Goal: Task Accomplishment & Management: Use online tool/utility

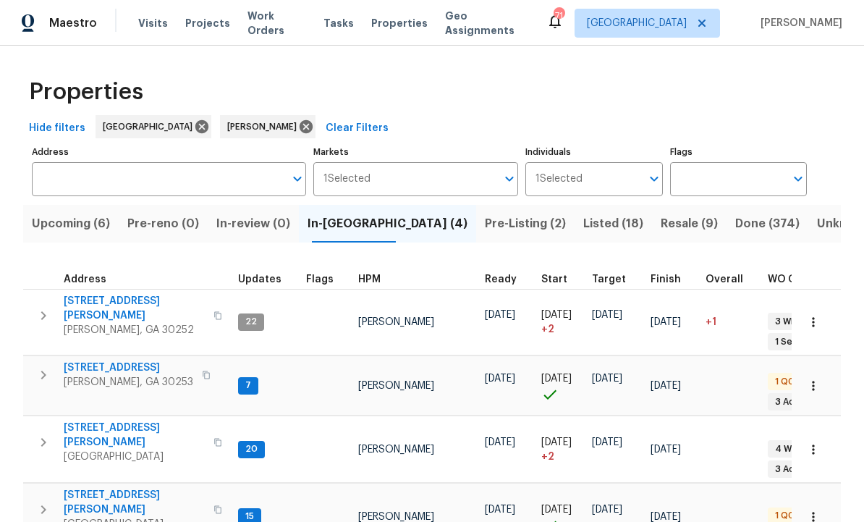
click at [98, 420] on span "280 Hoglen Dr" at bounding box center [134, 434] width 141 height 29
click at [127, 360] on span "201 Autumn Lake Way" at bounding box center [129, 367] width 130 height 14
click at [43, 366] on icon "button" at bounding box center [43, 374] width 17 height 17
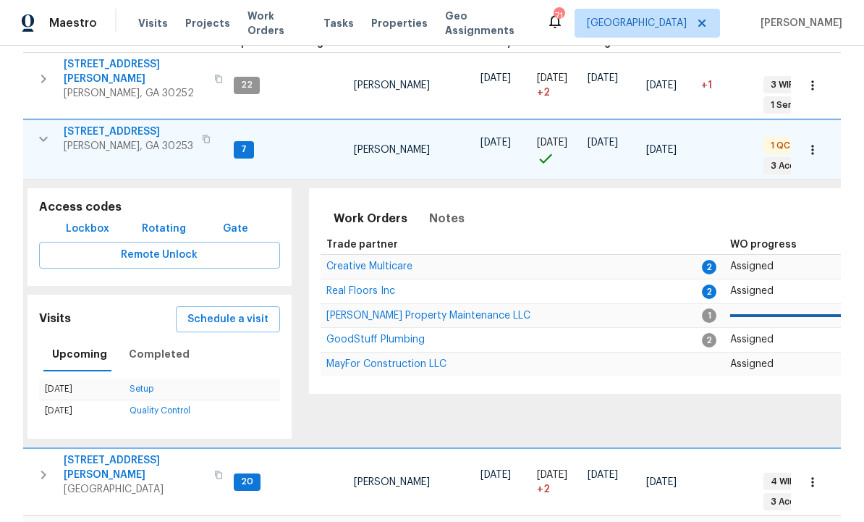
scroll to position [0, 6]
click at [114, 124] on span "201 Autumn Lake Way" at bounding box center [129, 131] width 130 height 14
click at [119, 124] on span "201 Autumn Lake Way" at bounding box center [129, 131] width 130 height 14
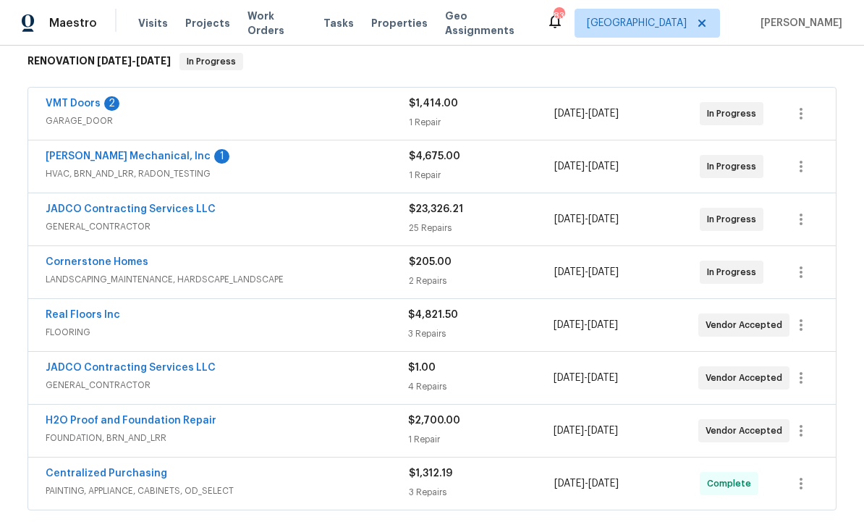
scroll to position [240, 0]
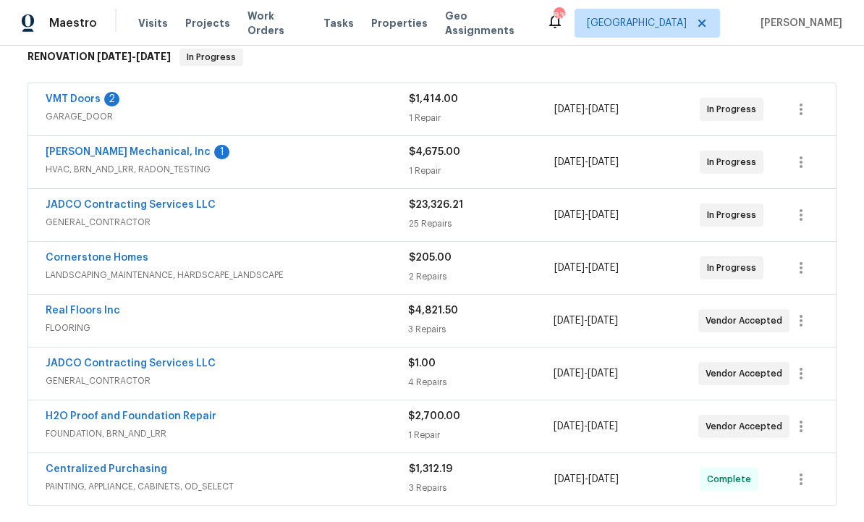
click at [182, 415] on link "H2O Proof and Foundation Repair" at bounding box center [131, 416] width 171 height 10
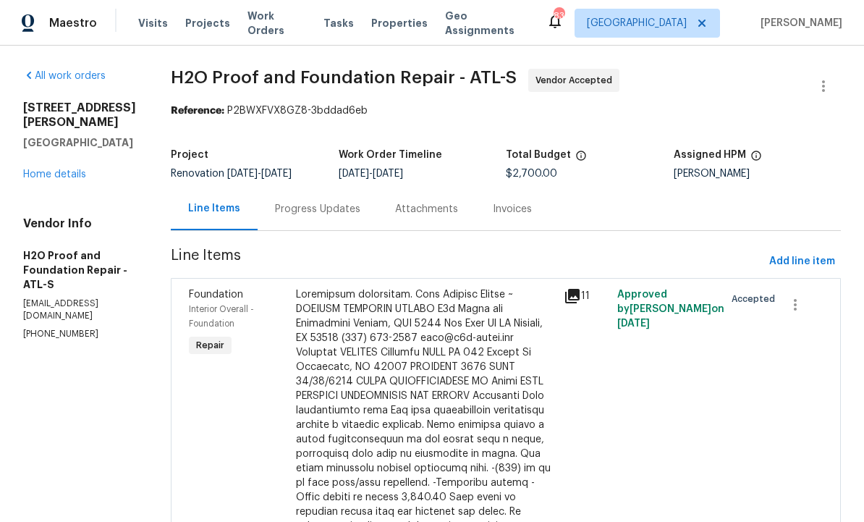
click at [275, 206] on div "Progress Updates" at bounding box center [317, 209] width 85 height 14
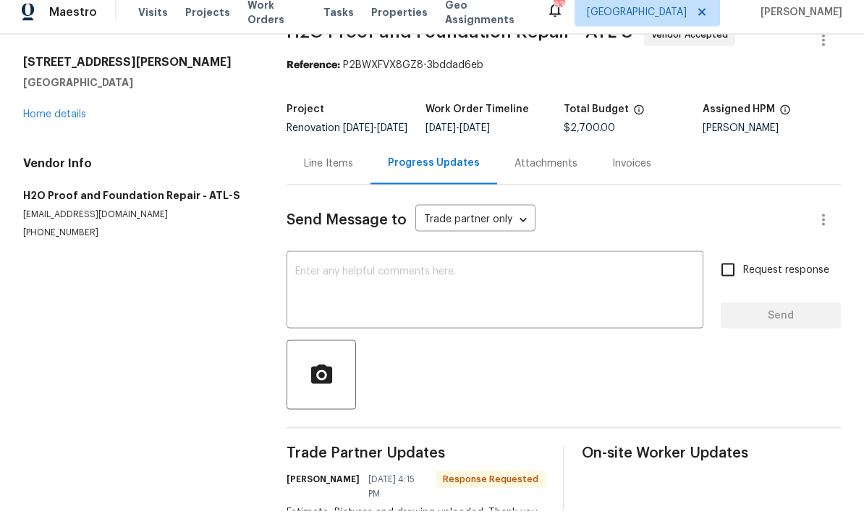
scroll to position [48, 0]
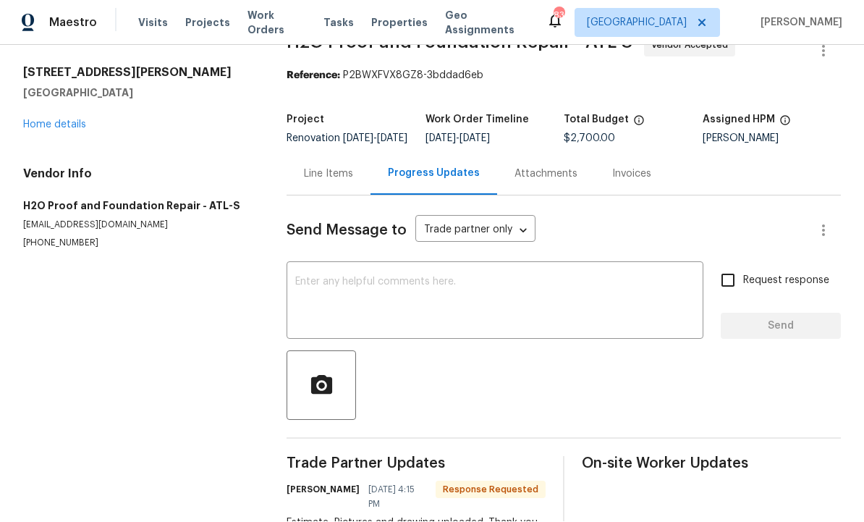
click at [441, 277] on textarea at bounding box center [494, 302] width 399 height 51
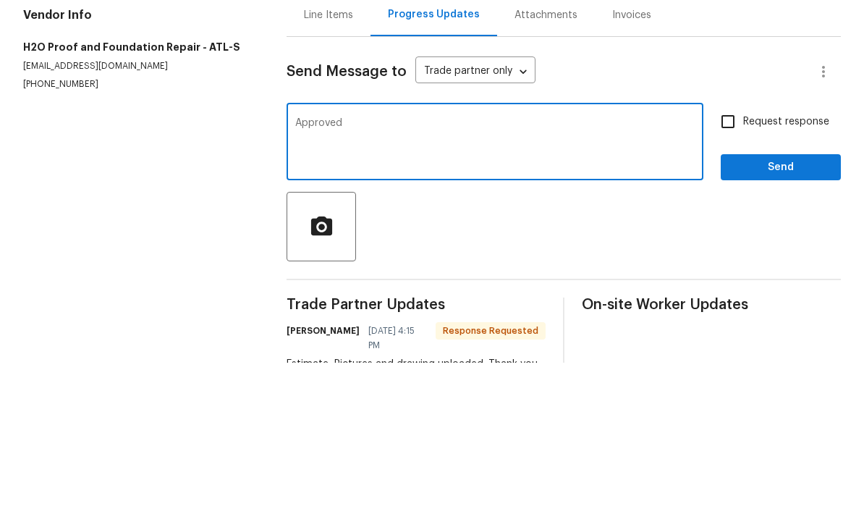
type textarea "Approved"
click at [731, 266] on input "Request response" at bounding box center [728, 281] width 30 height 30
checkbox input "true"
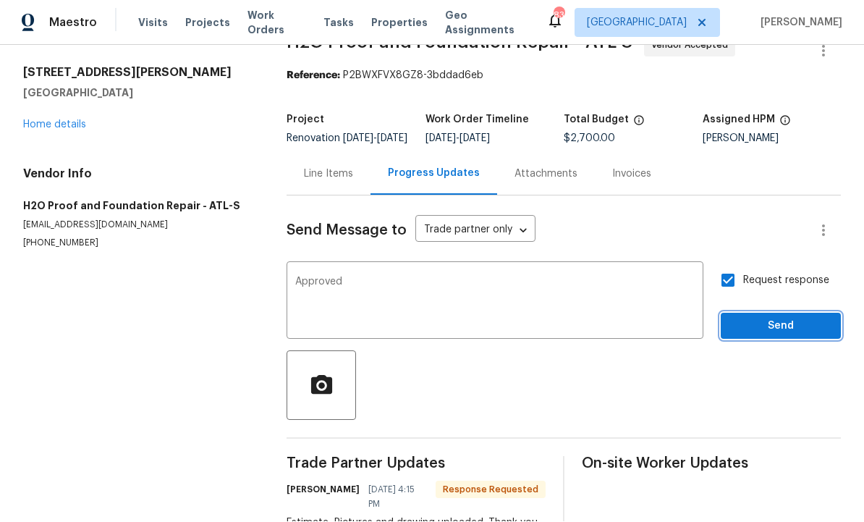
click at [780, 318] on span "Send" at bounding box center [780, 327] width 97 height 18
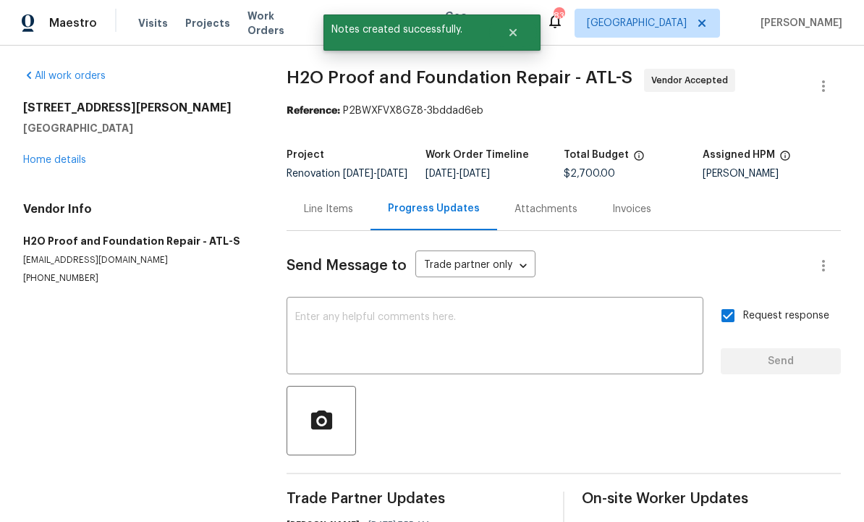
click at [320, 202] on div "Line Items" at bounding box center [328, 209] width 49 height 14
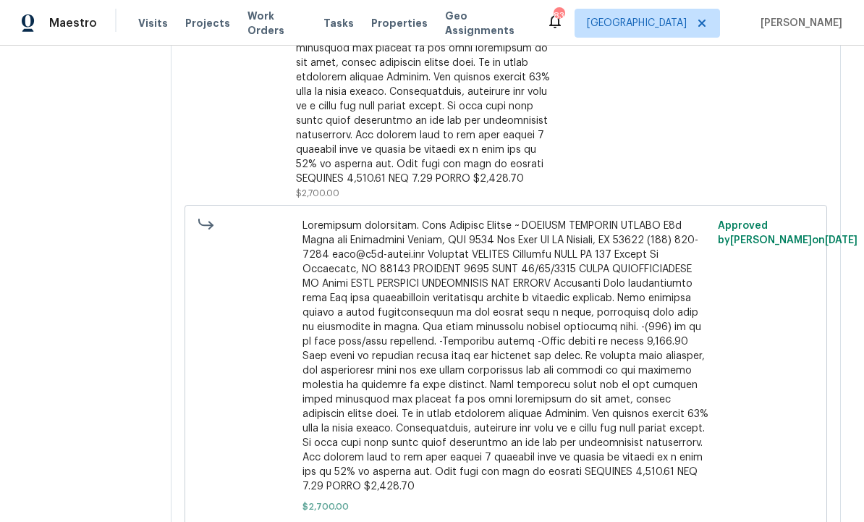
scroll to position [538, 0]
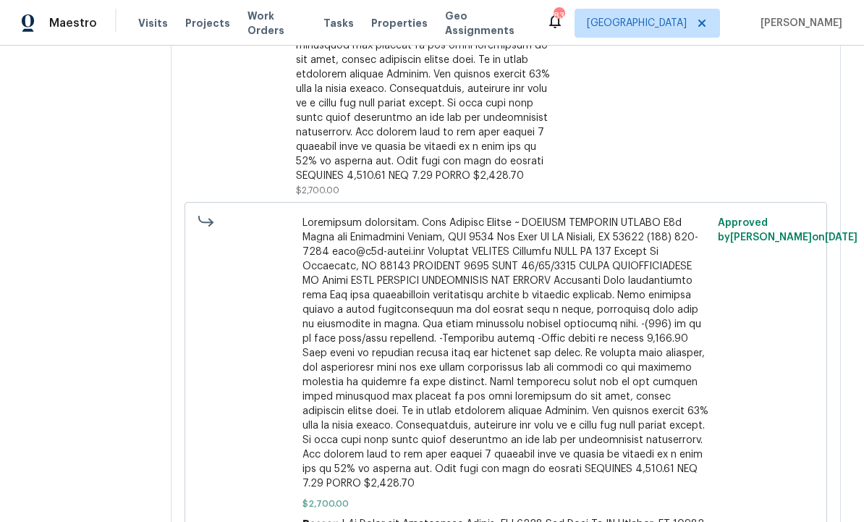
click at [747, 347] on div "Approved by [PERSON_NAME] on [DATE]" at bounding box center [765, 496] width 104 height 570
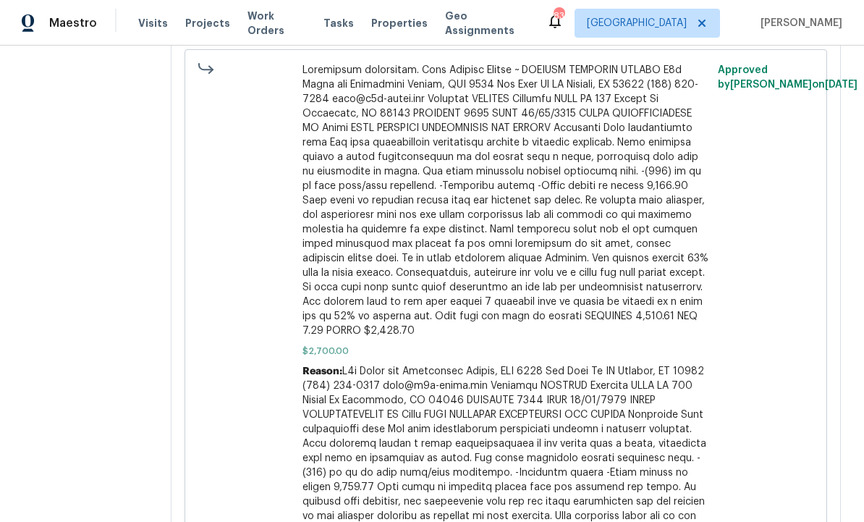
scroll to position [692, 0]
click at [736, 369] on div "Approved by [PERSON_NAME] on [DATE]" at bounding box center [765, 343] width 104 height 570
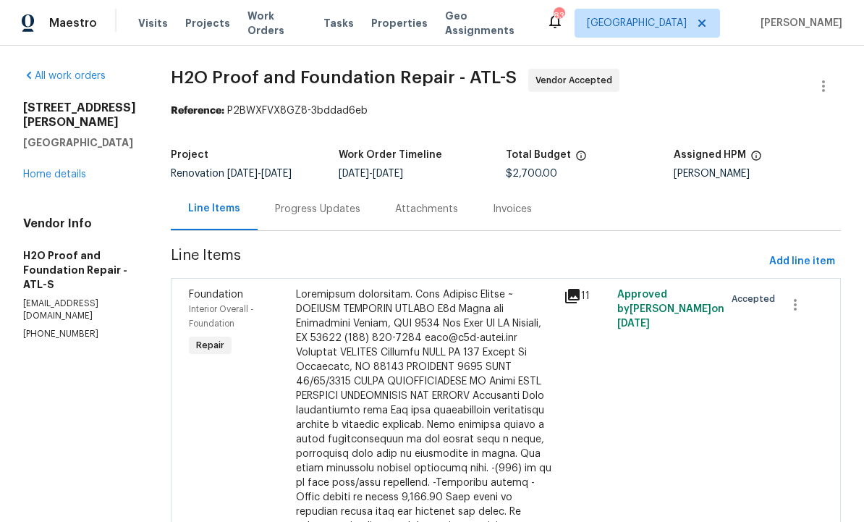
scroll to position [0, 0]
